Goal: Task Accomplishment & Management: Use online tool/utility

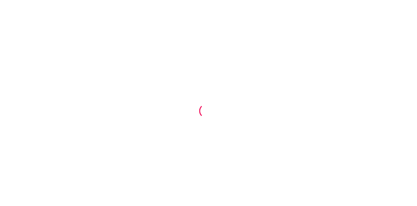
click at [231, 49] on div at bounding box center [208, 103] width 417 height 206
